Goal: Information Seeking & Learning: Learn about a topic

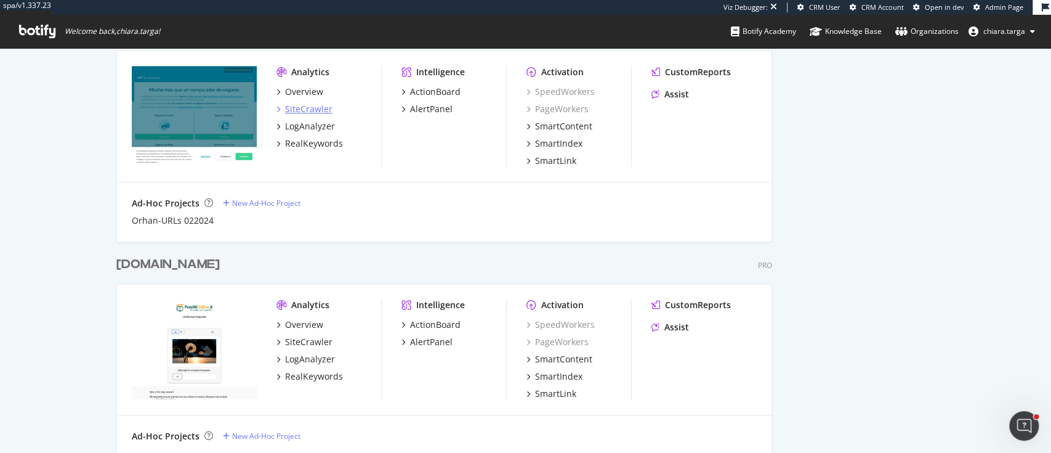
click at [286, 106] on div "SiteCrawler" at bounding box center [308, 109] width 47 height 12
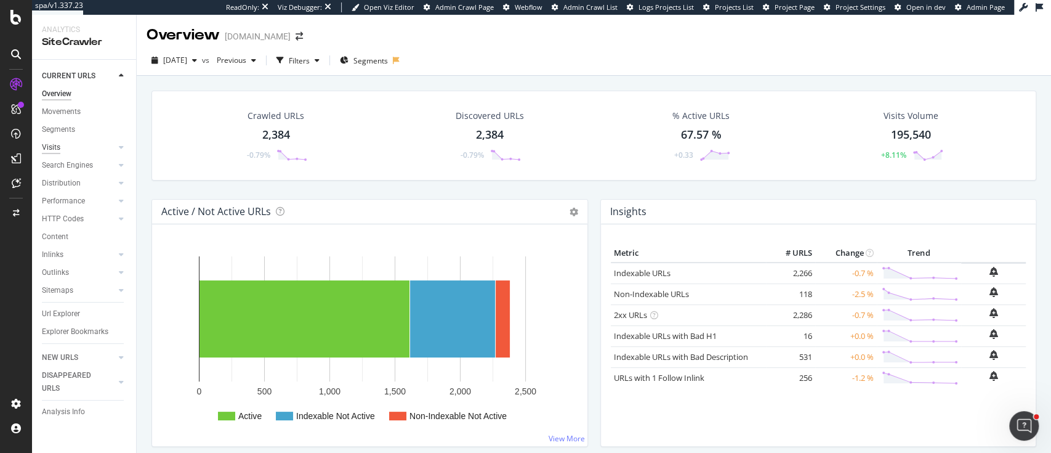
click at [51, 144] on div "Visits" at bounding box center [51, 147] width 18 height 13
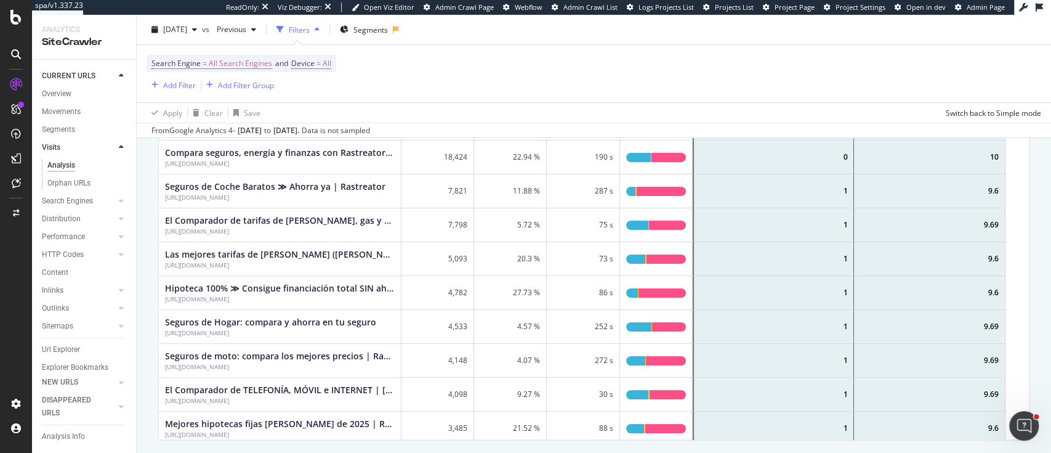
scroll to position [375, 0]
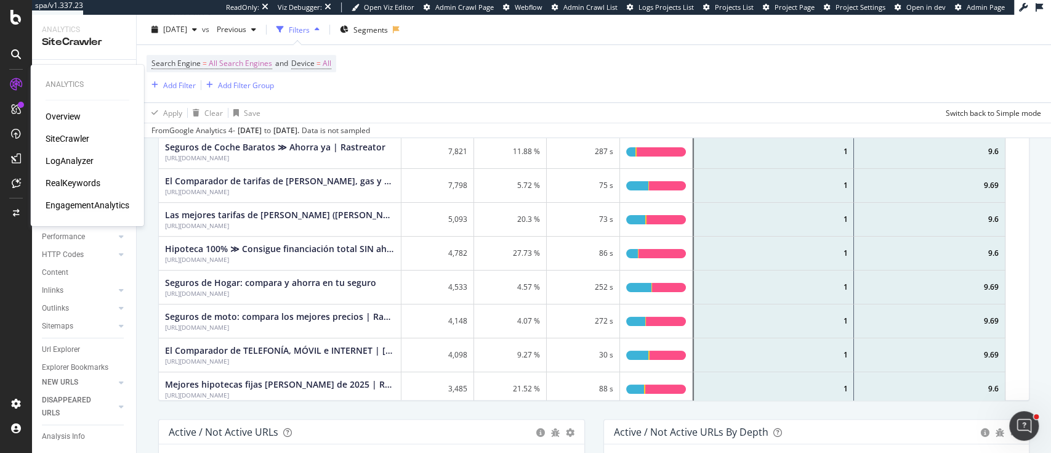
click at [84, 203] on div "EngagementAnalytics" at bounding box center [88, 205] width 84 height 12
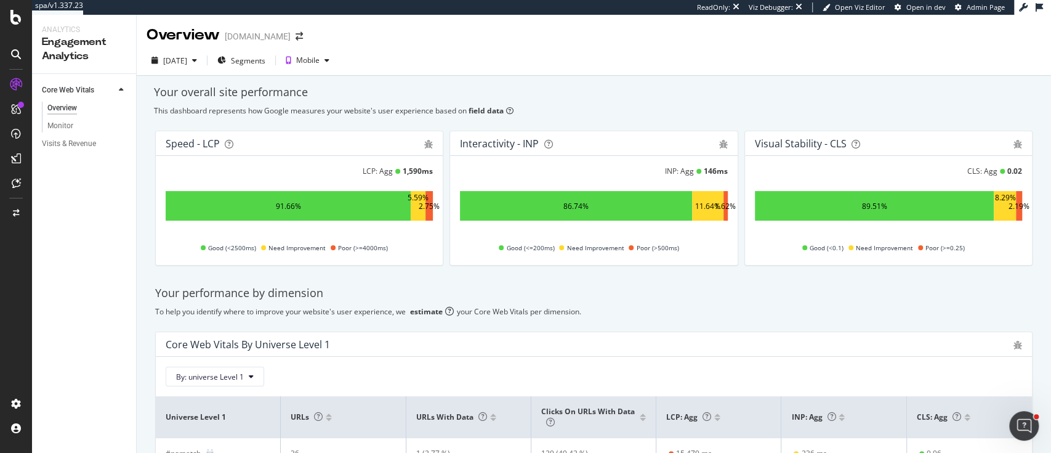
click at [77, 136] on div "Visits & Revenue" at bounding box center [89, 144] width 94 height 18
click at [68, 144] on div "Visits & Revenue" at bounding box center [69, 143] width 54 height 13
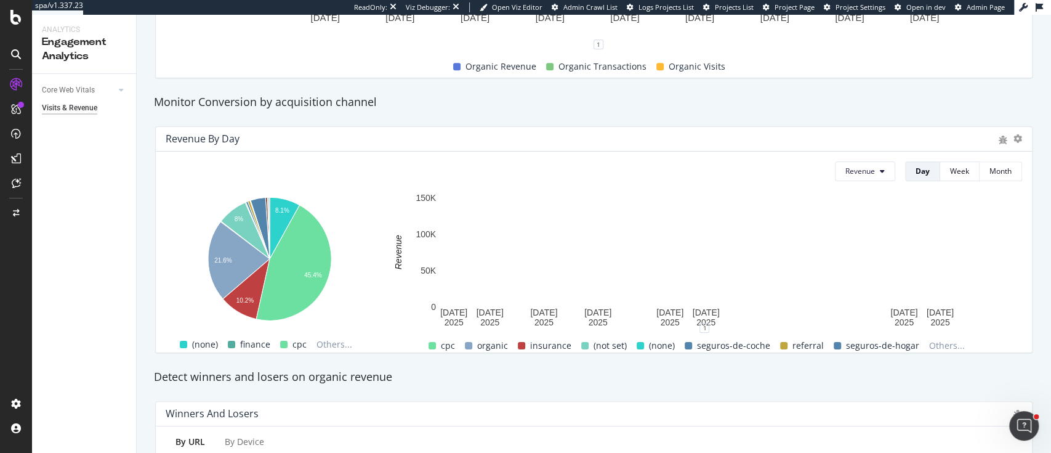
scroll to position [425, 0]
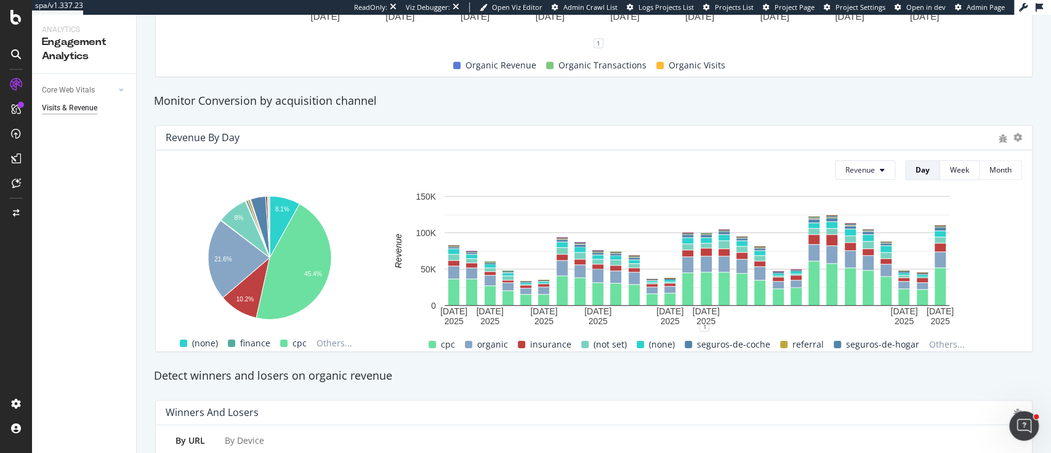
click at [1014, 131] on div at bounding box center [1018, 137] width 9 height 12
click at [1014, 137] on icon at bounding box center [1018, 137] width 9 height 9
click at [1008, 91] on div "Monitor Conversion by acquisition channel" at bounding box center [594, 101] width 892 height 28
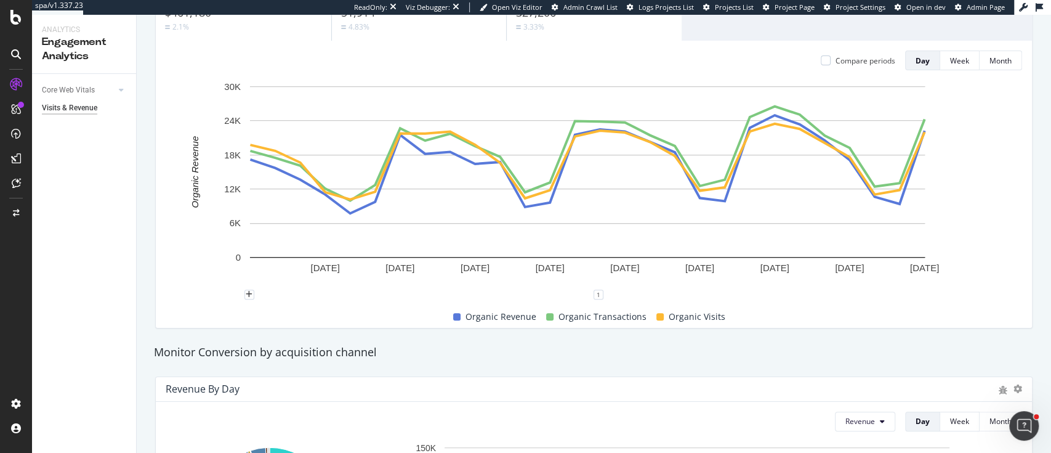
scroll to position [0, 0]
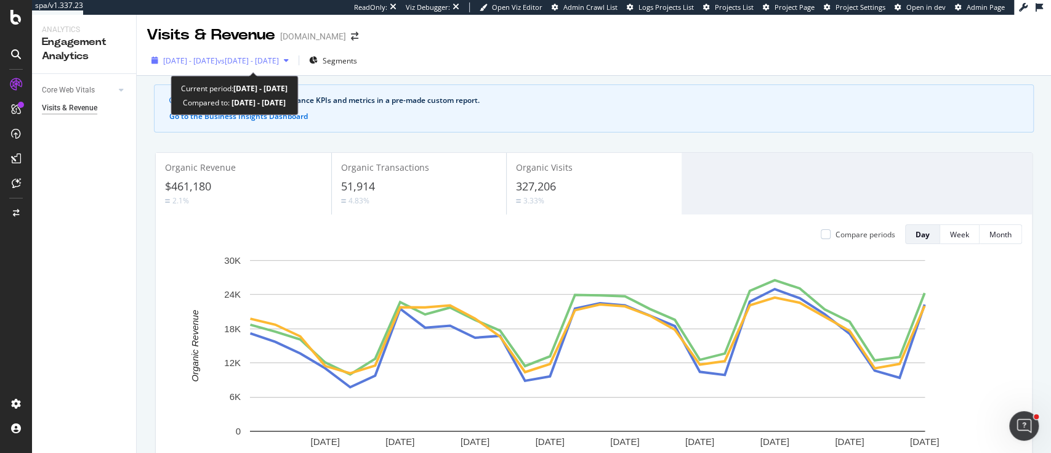
click at [251, 59] on span "vs [DATE] - [DATE]" at bounding box center [248, 60] width 62 height 10
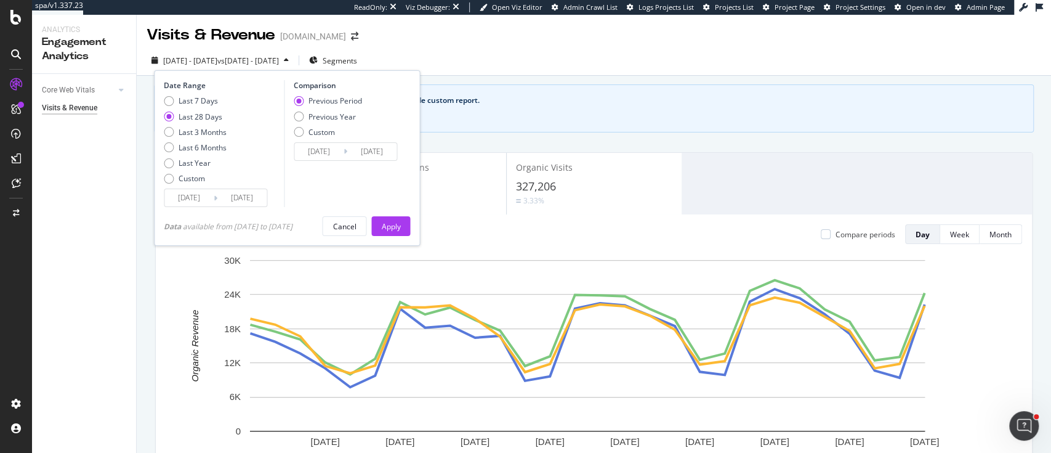
click at [400, 223] on div "Apply" at bounding box center [390, 226] width 19 height 10
